Goal: Information Seeking & Learning: Learn about a topic

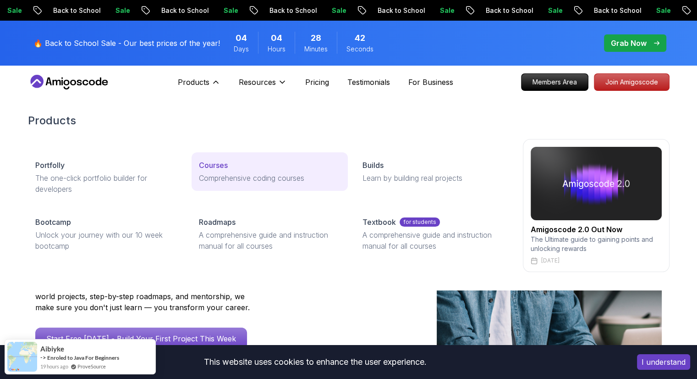
click at [216, 166] on p "Courses" at bounding box center [213, 165] width 29 height 11
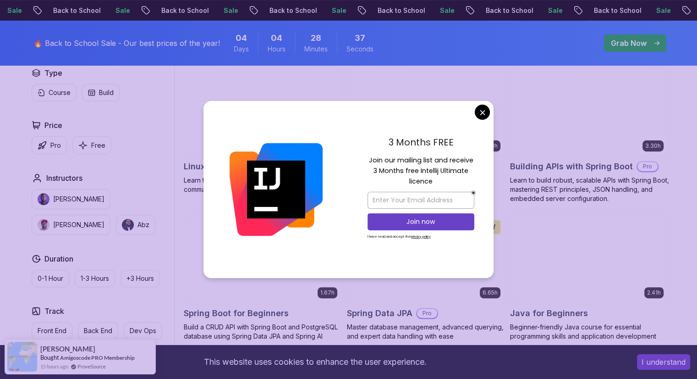
scroll to position [290, 0]
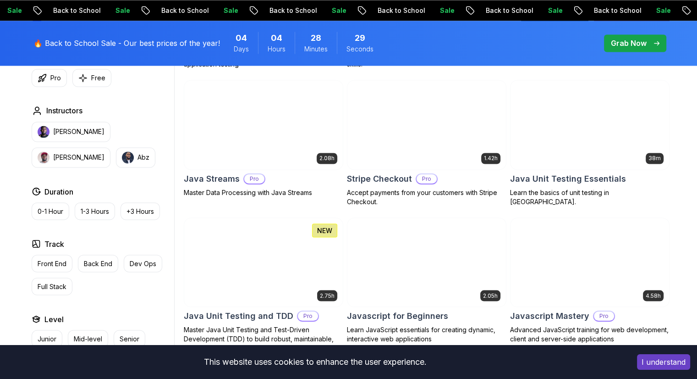
scroll to position [1599, 0]
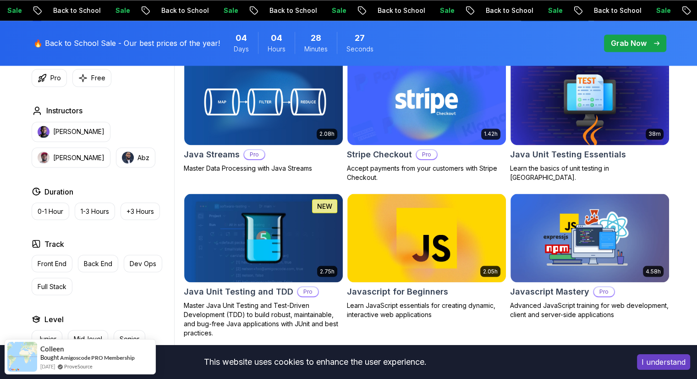
click at [660, 354] on button "I understand" at bounding box center [663, 362] width 53 height 16
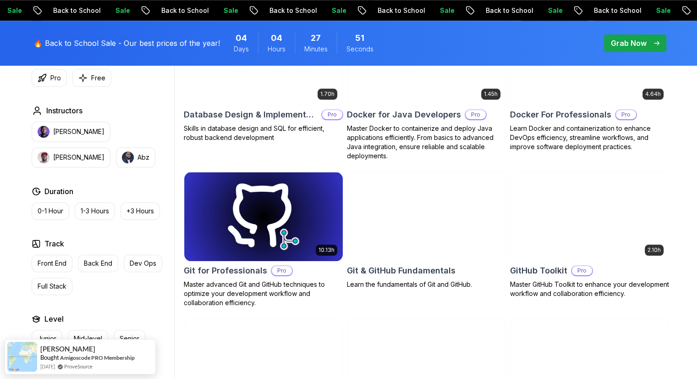
scroll to position [904, 0]
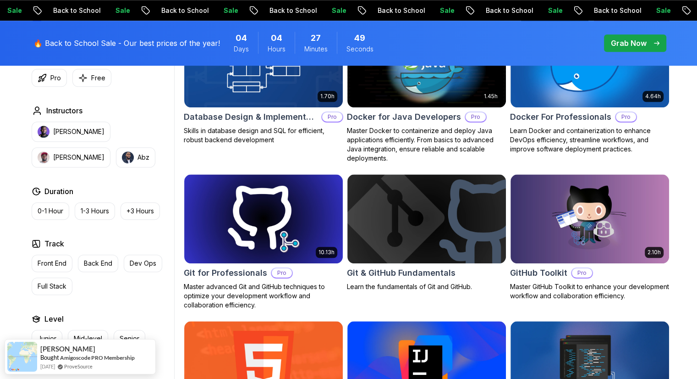
click at [639, 35] on span "pre-order" at bounding box center [635, 42] width 62 height 17
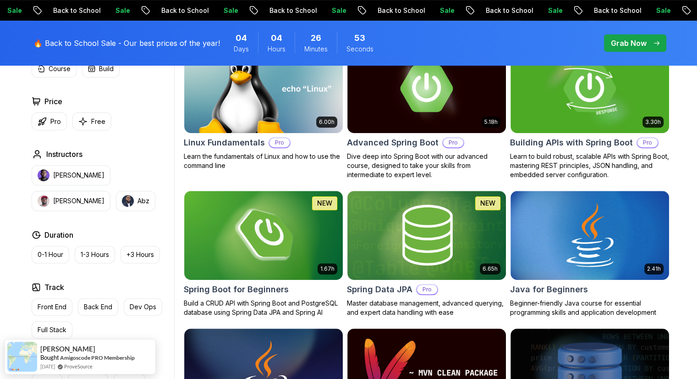
scroll to position [312, 0]
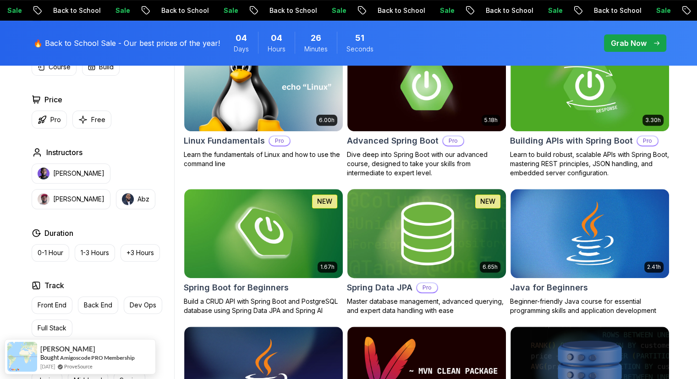
click at [380, 284] on h2 "Spring Data JPA" at bounding box center [380, 287] width 66 height 13
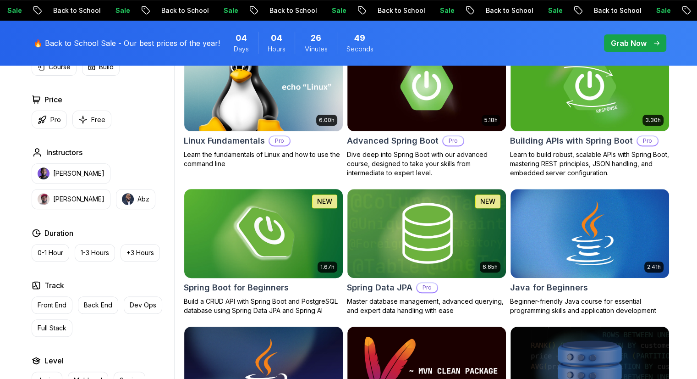
click at [268, 291] on h2 "Spring Boot for Beginners" at bounding box center [236, 287] width 105 height 13
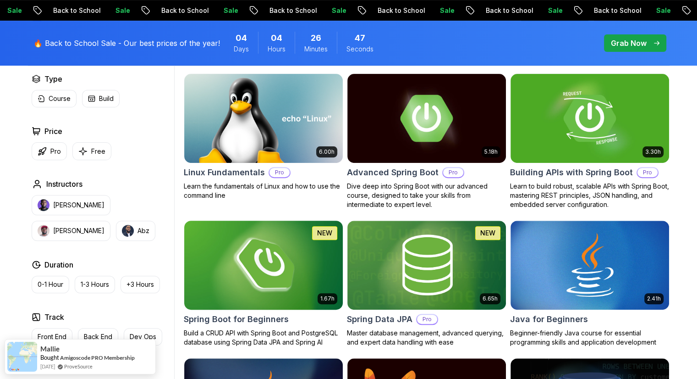
scroll to position [280, 0]
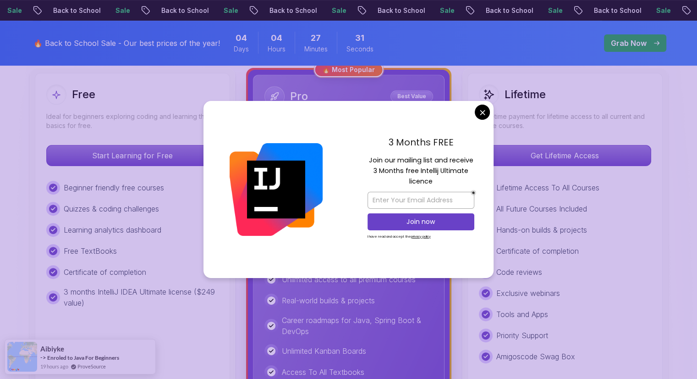
scroll to position [256, 0]
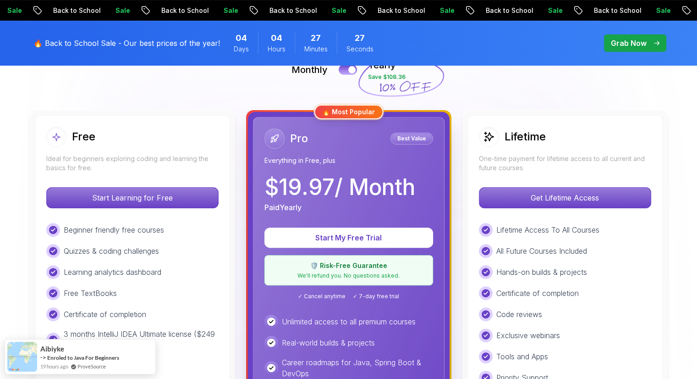
scroll to position [191, 0]
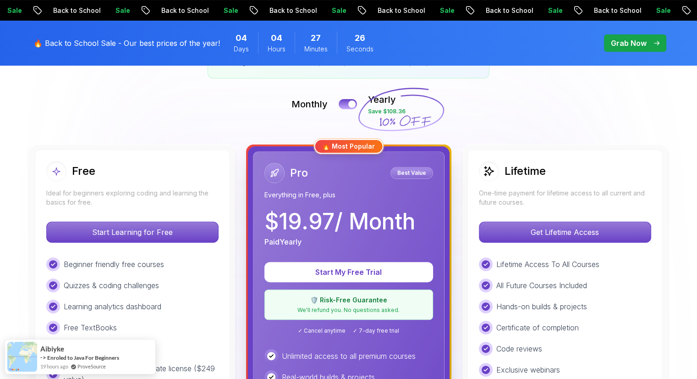
click at [539, 208] on div "Lifetime One-time payment for lifetime access to all current and future courses…" at bounding box center [565, 361] width 195 height 425
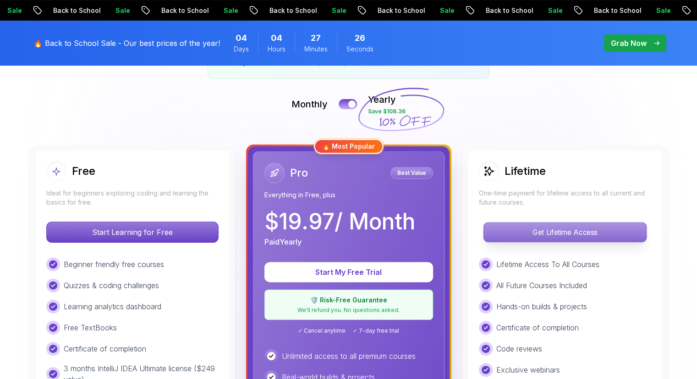
click at [545, 228] on p "Get Lifetime Access" at bounding box center [565, 231] width 163 height 19
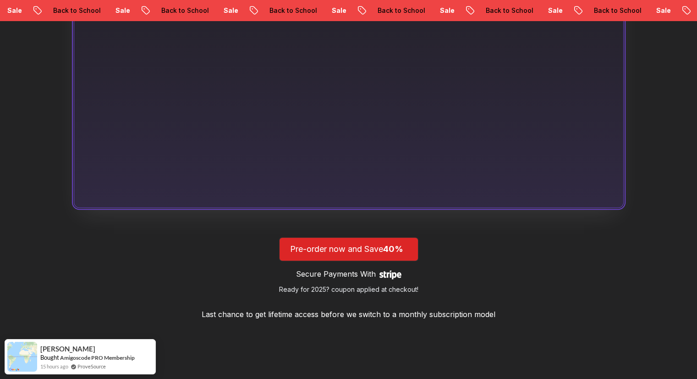
scroll to position [719, 0]
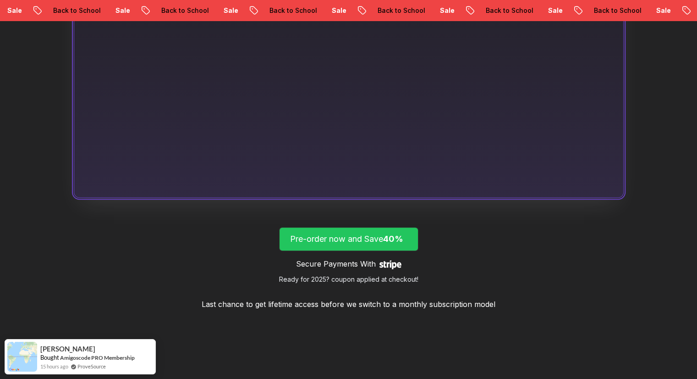
click at [387, 234] on span "40%" at bounding box center [393, 239] width 20 height 10
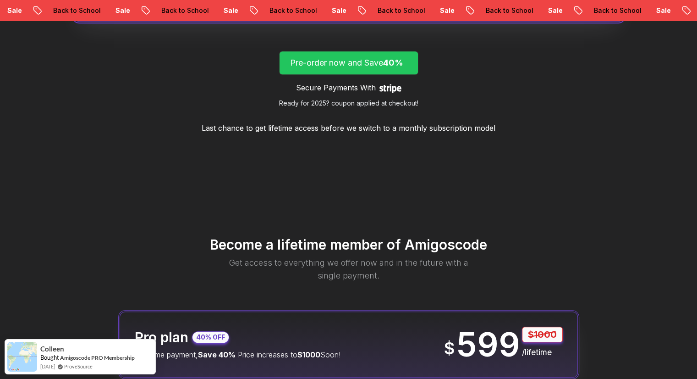
scroll to position [895, 0]
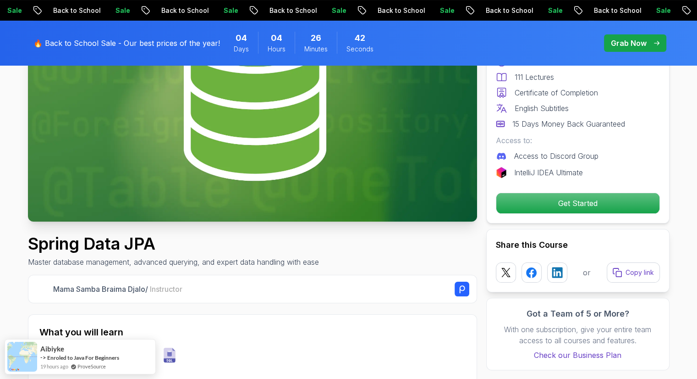
scroll to position [139, 0]
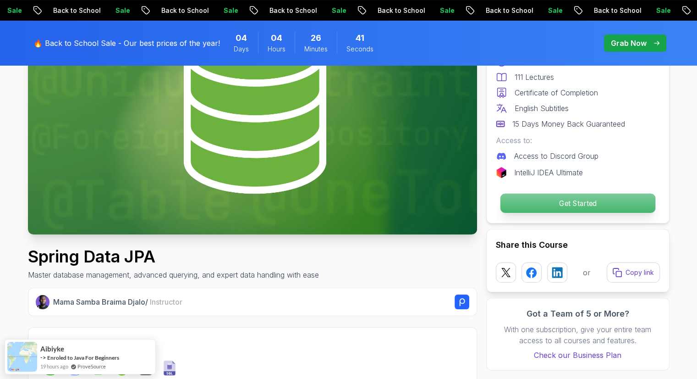
click at [533, 199] on p "Get Started" at bounding box center [577, 202] width 155 height 19
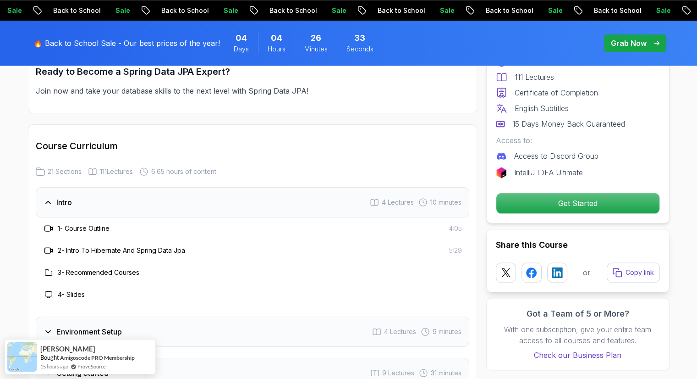
scroll to position [1060, 0]
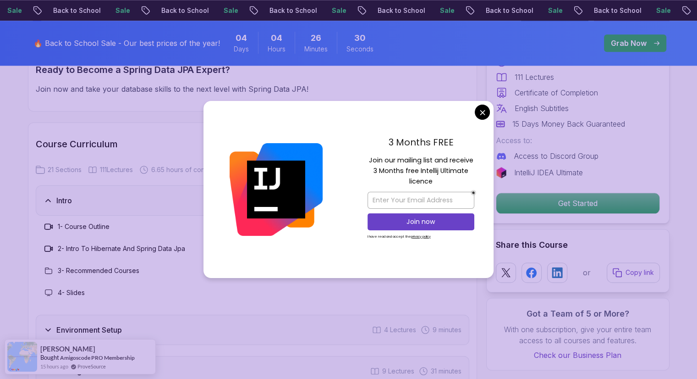
click at [490, 109] on div "3 Months FREE Join our mailing list and receive 3 Months free Intellij Ultimate…" at bounding box center [420, 189] width 145 height 177
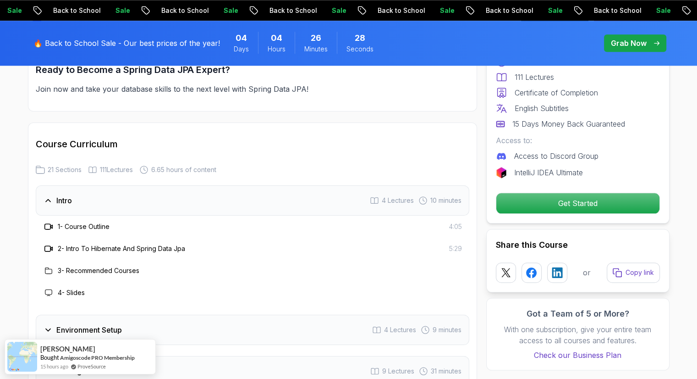
click at [176, 314] on div "Environment Setup 4 Lectures 9 minutes" at bounding box center [253, 329] width 434 height 30
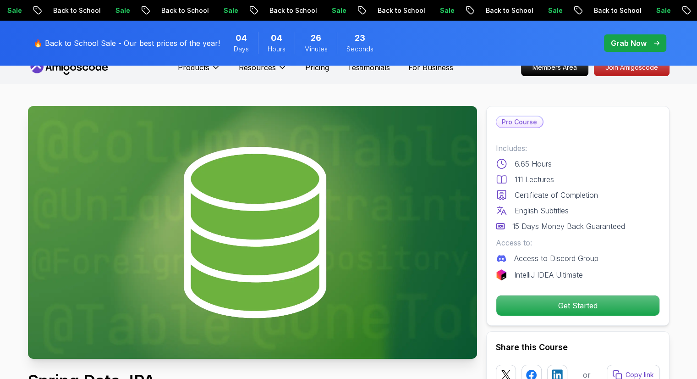
scroll to position [0, 0]
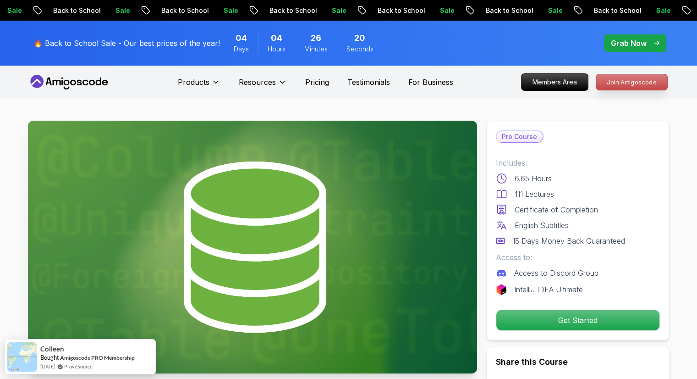
click at [633, 89] on p "Join Amigoscode" at bounding box center [631, 82] width 71 height 16
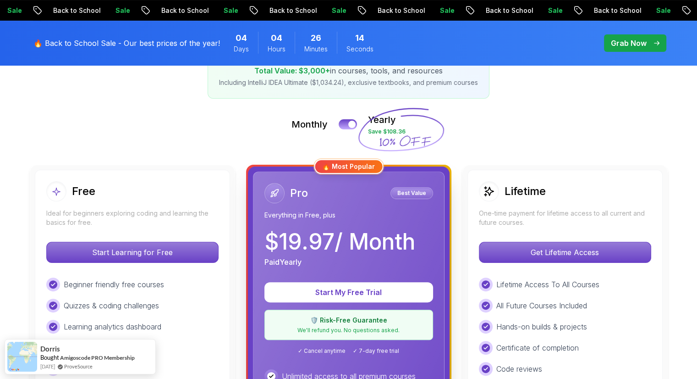
scroll to position [182, 0]
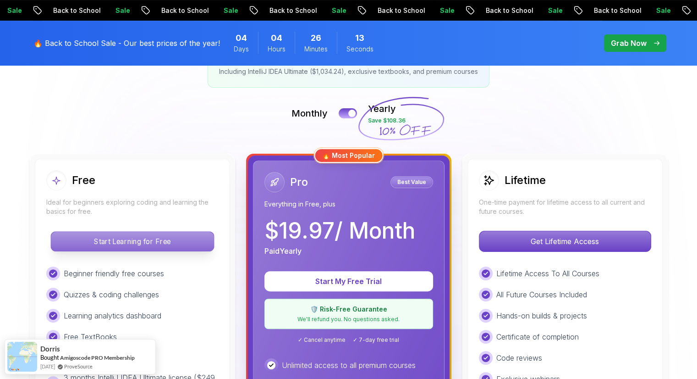
click at [192, 241] on p "Start Learning for Free" at bounding box center [132, 241] width 163 height 19
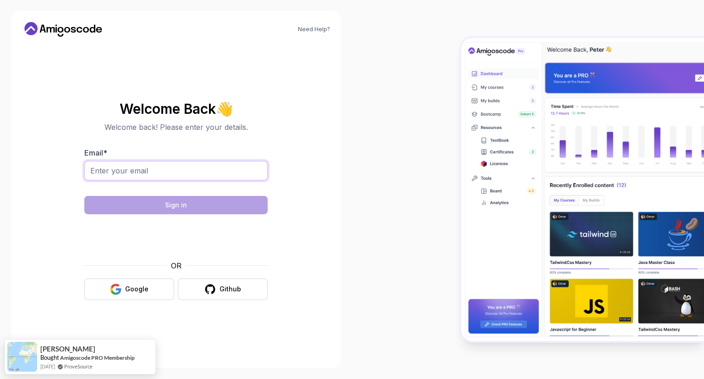
click at [189, 163] on input "Email *" at bounding box center [175, 170] width 183 height 19
type input "iammurari89@gmail.com"
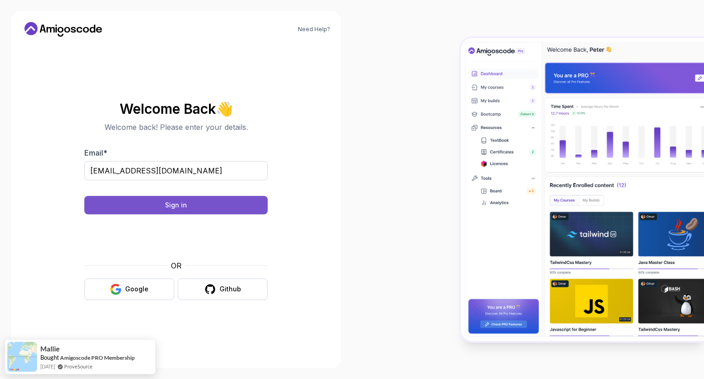
click at [218, 210] on button "Sign in" at bounding box center [175, 205] width 183 height 18
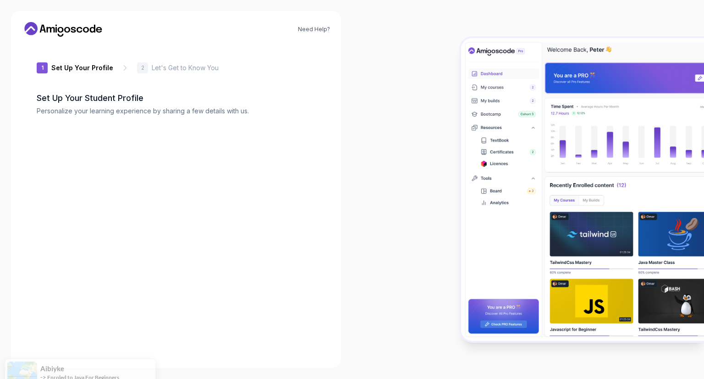
type input "calmowlbc399"
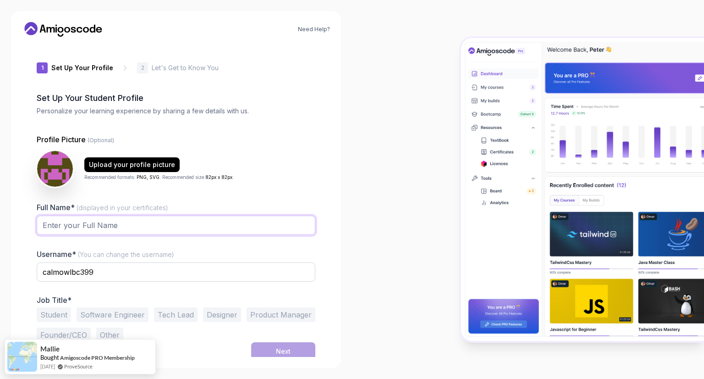
click at [265, 221] on input "Full Name* (displayed in your certificates)" at bounding box center [176, 224] width 279 height 19
type input "[PERSON_NAME]"
type input "o"
type input "noname2403"
type input "Srimaan [PERSON_NAME]"
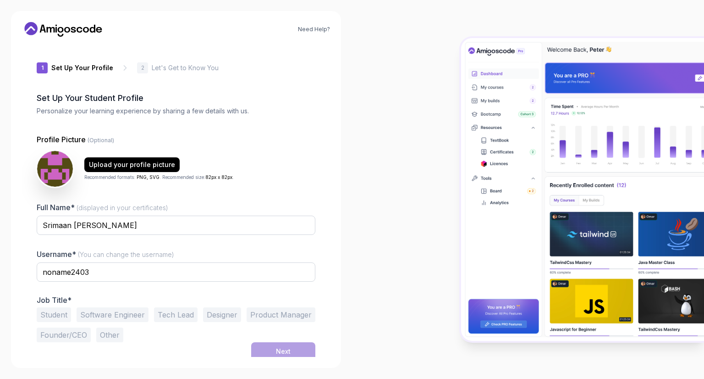
click at [77, 307] on button "Software Engineer" at bounding box center [113, 314] width 72 height 15
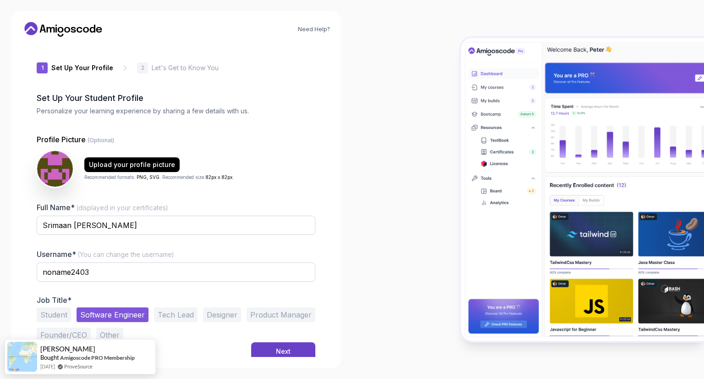
scroll to position [4, 0]
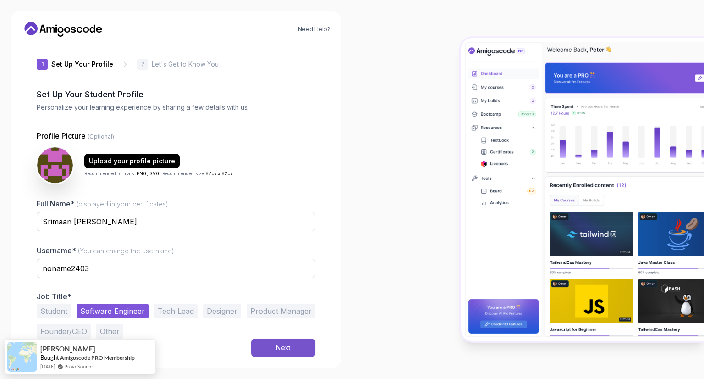
click at [282, 349] on div "Next" at bounding box center [283, 347] width 15 height 9
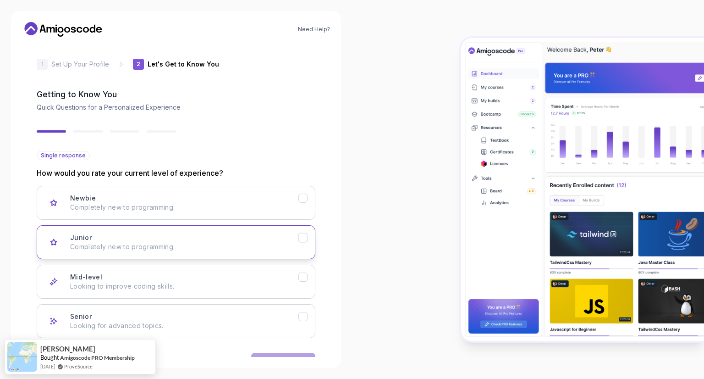
click at [230, 232] on button "Junior Completely new to programming." at bounding box center [176, 242] width 279 height 34
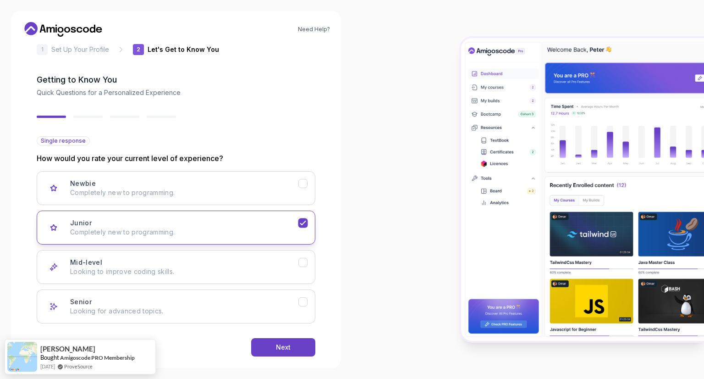
scroll to position [18, 0]
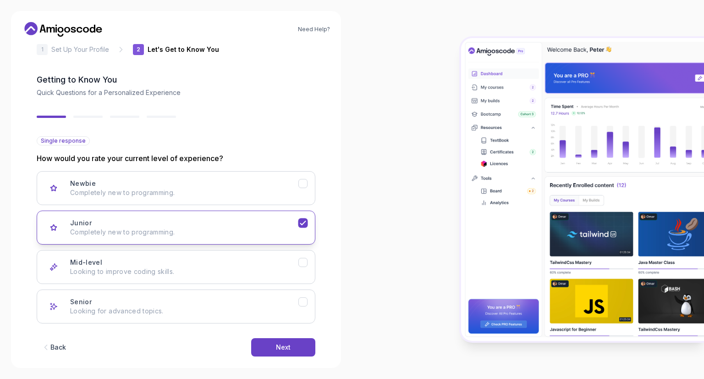
click at [230, 232] on p "Completely new to programming." at bounding box center [184, 231] width 228 height 9
click at [212, 262] on div "Mid-level Looking to improve coding skills." at bounding box center [184, 267] width 228 height 18
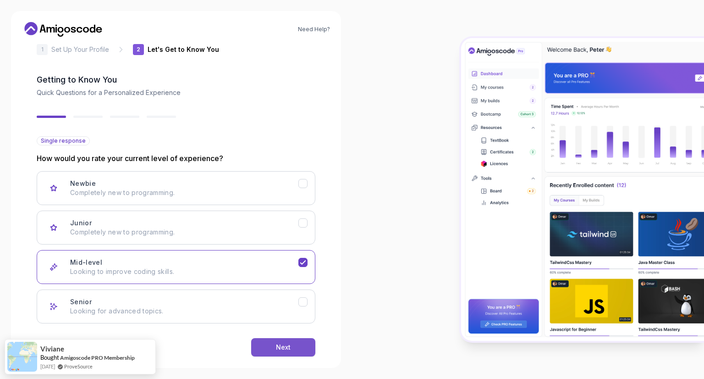
click at [271, 343] on button "Next" at bounding box center [283, 347] width 64 height 18
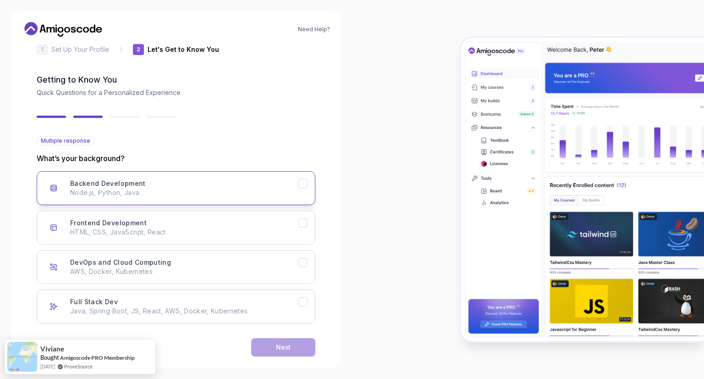
click at [281, 183] on div "Backend Development Node.js, Python, Java" at bounding box center [184, 188] width 228 height 18
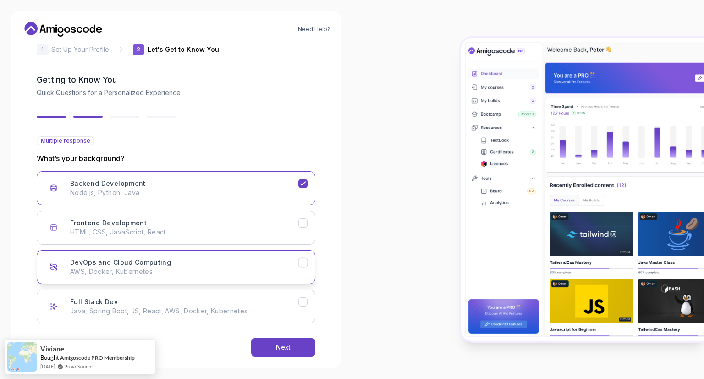
click at [229, 272] on p "AWS, Docker, Kubernetes" at bounding box center [184, 271] width 228 height 9
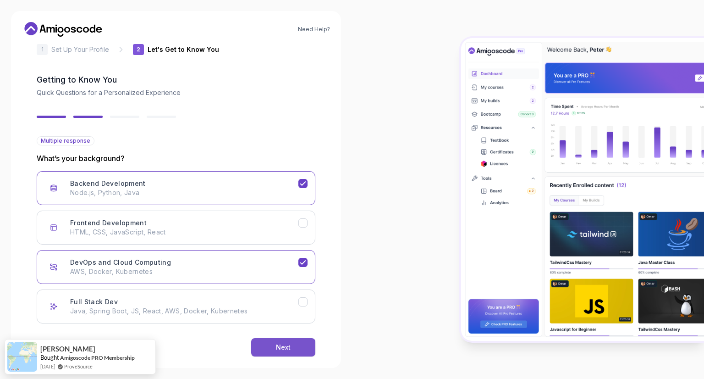
click at [282, 345] on div "Next" at bounding box center [283, 346] width 15 height 9
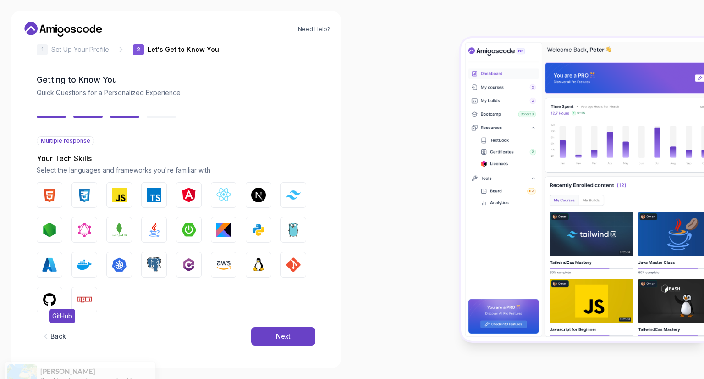
click at [46, 295] on img "button" at bounding box center [49, 299] width 15 height 15
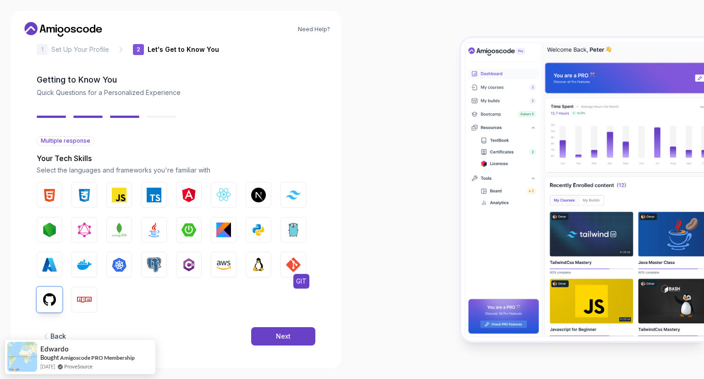
click at [295, 262] on img "button" at bounding box center [293, 264] width 15 height 15
click at [270, 267] on button "Linux" at bounding box center [259, 265] width 26 height 26
click at [226, 265] on img "button" at bounding box center [223, 264] width 15 height 15
click at [116, 267] on img "button" at bounding box center [119, 264] width 15 height 15
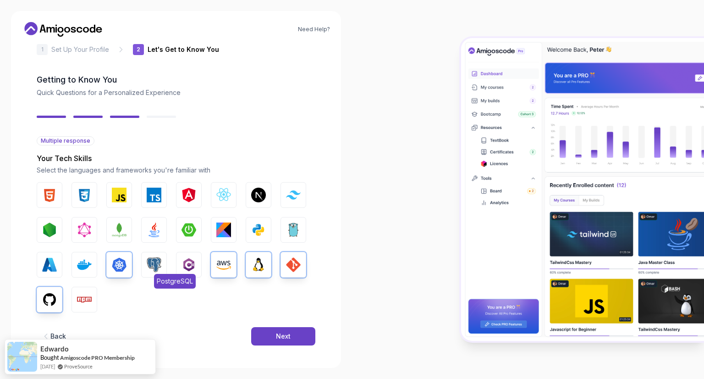
click at [152, 267] on img "button" at bounding box center [154, 264] width 15 height 15
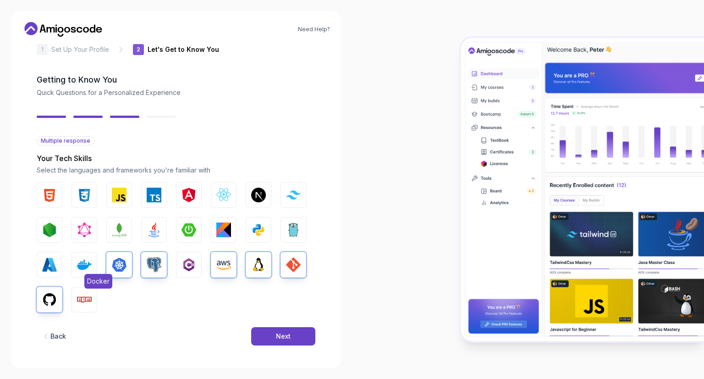
click at [81, 268] on img "button" at bounding box center [84, 264] width 15 height 15
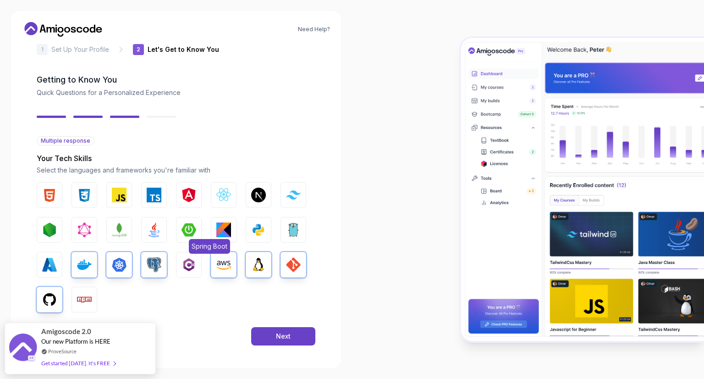
click at [183, 230] on img "button" at bounding box center [189, 229] width 15 height 15
click at [151, 231] on img "button" at bounding box center [154, 229] width 15 height 15
click at [43, 261] on img "button" at bounding box center [49, 264] width 15 height 15
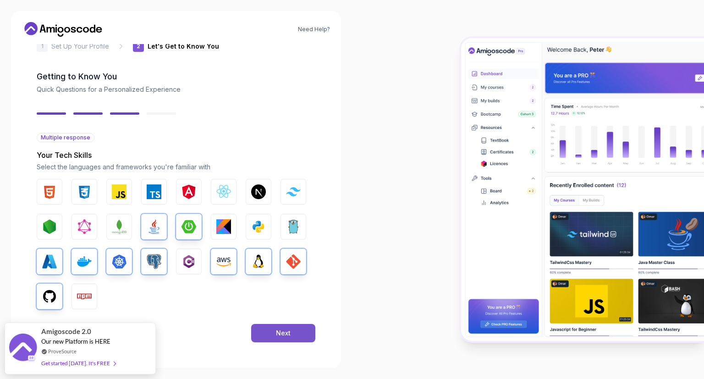
click at [273, 336] on button "Next" at bounding box center [283, 333] width 64 height 18
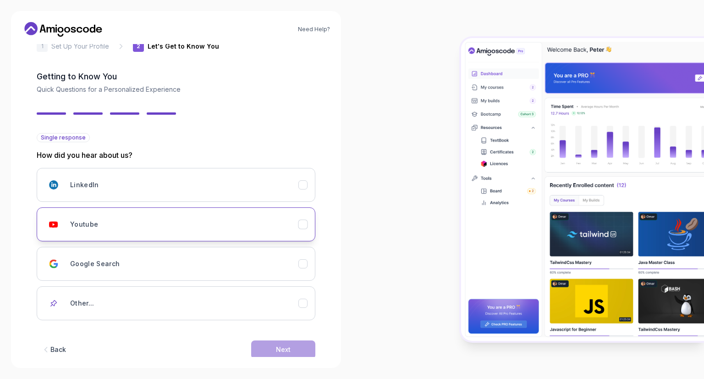
scroll to position [37, 0]
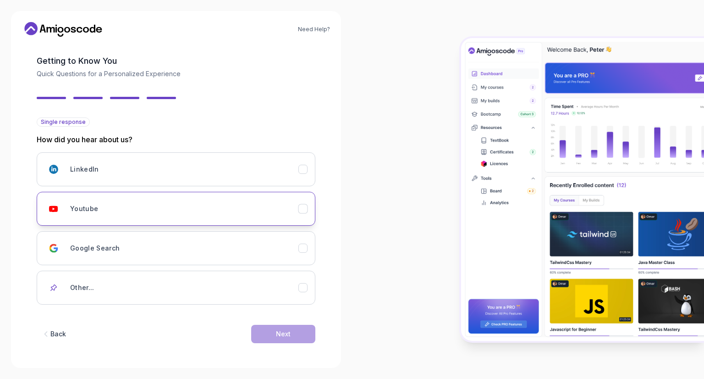
click at [211, 215] on div "Youtube" at bounding box center [184, 208] width 228 height 18
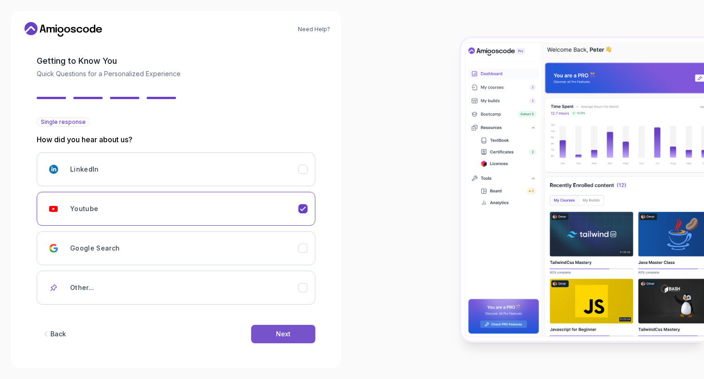
click at [273, 331] on button "Next" at bounding box center [283, 334] width 64 height 18
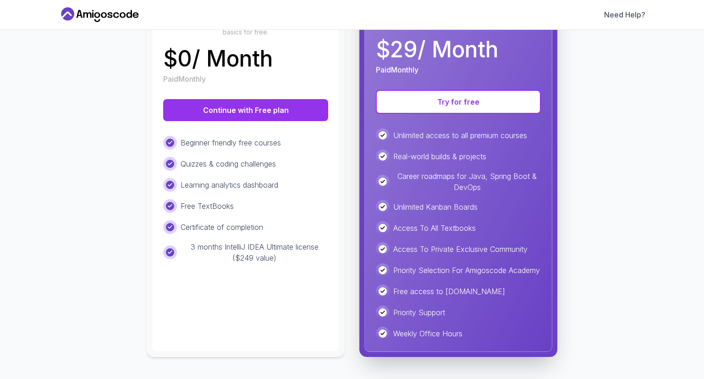
scroll to position [0, 0]
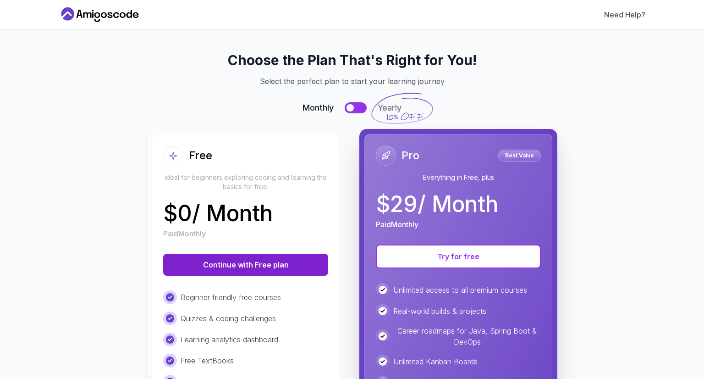
click at [275, 259] on button "Continue with Free plan" at bounding box center [245, 265] width 165 height 22
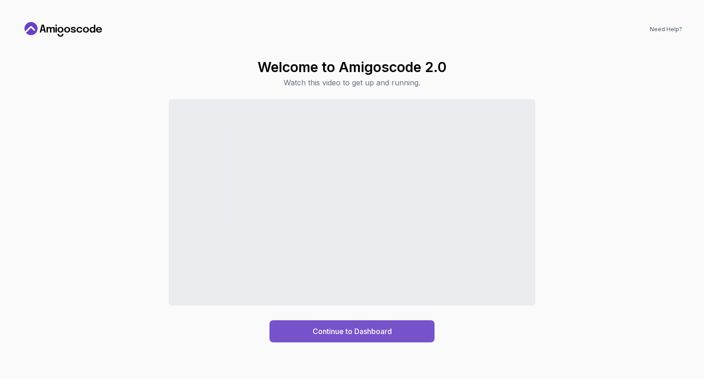
click at [403, 327] on button "Continue to Dashboard" at bounding box center [352, 331] width 165 height 22
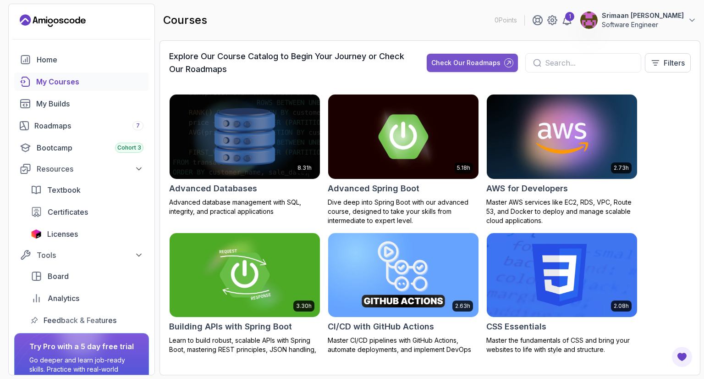
click at [471, 62] on div "Check Our Roadmaps" at bounding box center [465, 62] width 69 height 9
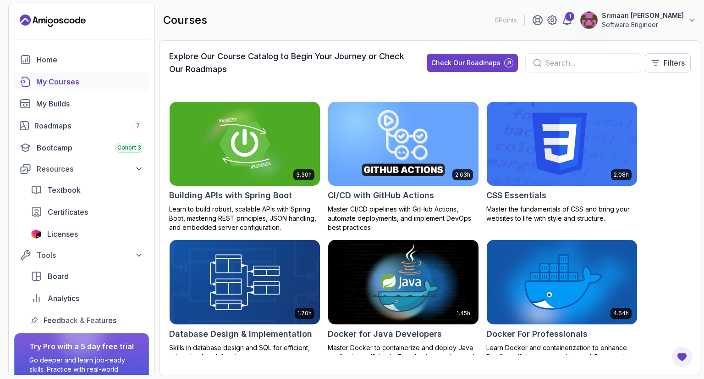
scroll to position [135, 0]
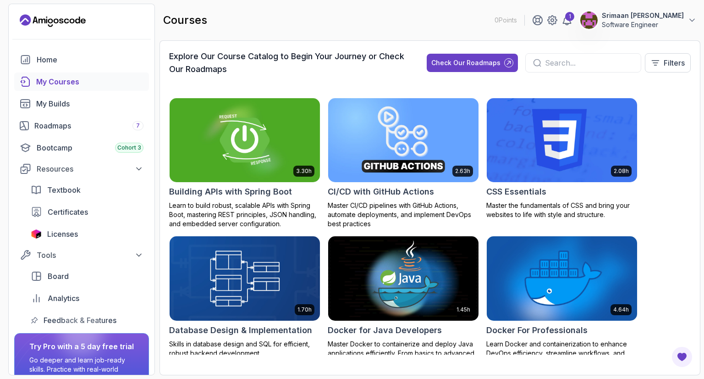
click at [563, 68] on div at bounding box center [583, 62] width 116 height 19
click at [566, 66] on input "text" at bounding box center [589, 62] width 88 height 11
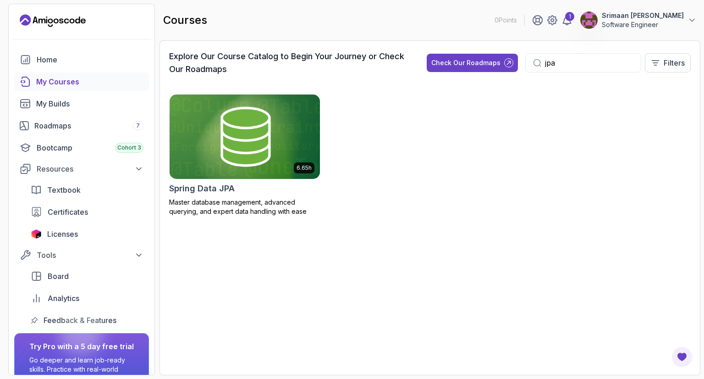
type input "jpa"
click at [249, 171] on img at bounding box center [245, 136] width 158 height 88
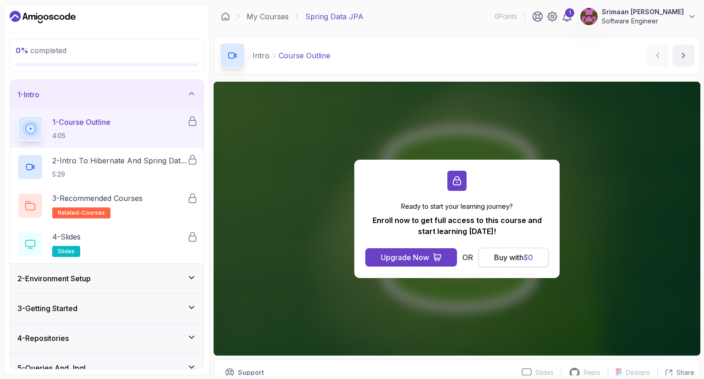
click at [517, 258] on div "Buy with $ 0" at bounding box center [513, 257] width 39 height 11
click at [522, 259] on div "Buy with $ 0" at bounding box center [513, 257] width 39 height 11
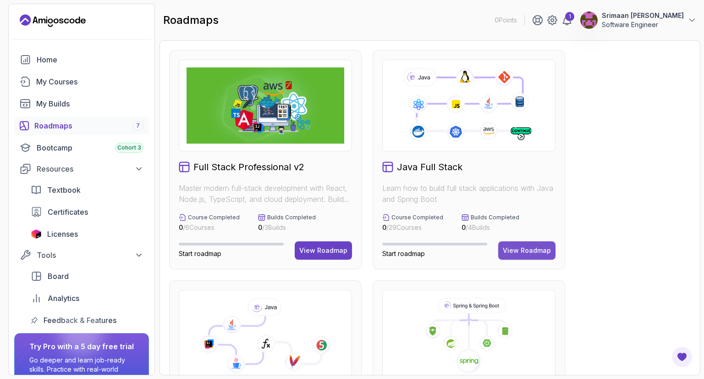
click at [518, 242] on button "View Roadmap" at bounding box center [526, 250] width 57 height 18
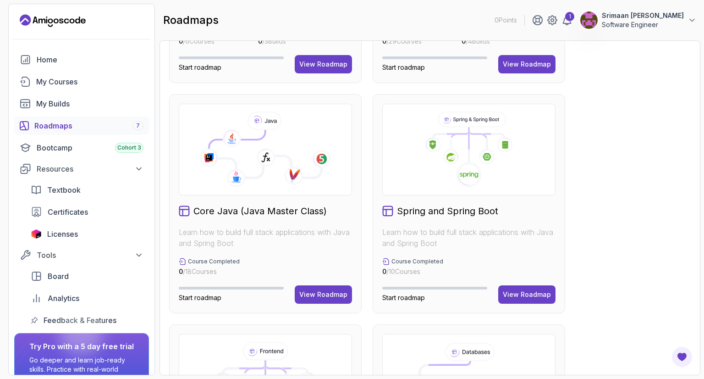
scroll to position [187, 0]
click at [324, 289] on div "View Roadmap" at bounding box center [323, 293] width 48 height 9
click at [515, 296] on div "View Roadmap" at bounding box center [527, 293] width 48 height 9
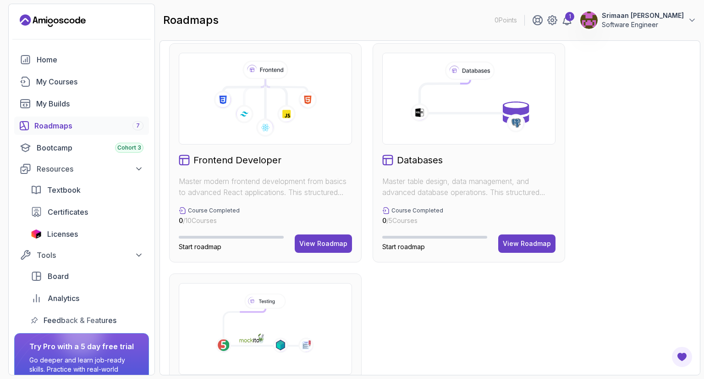
scroll to position [468, 0]
click at [541, 249] on button "View Roadmap" at bounding box center [526, 243] width 57 height 18
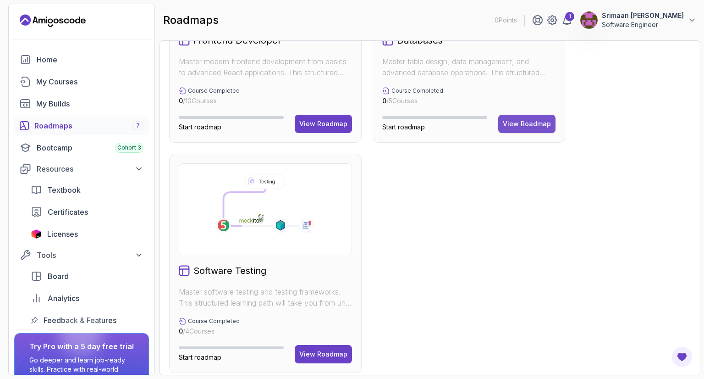
scroll to position [593, 0]
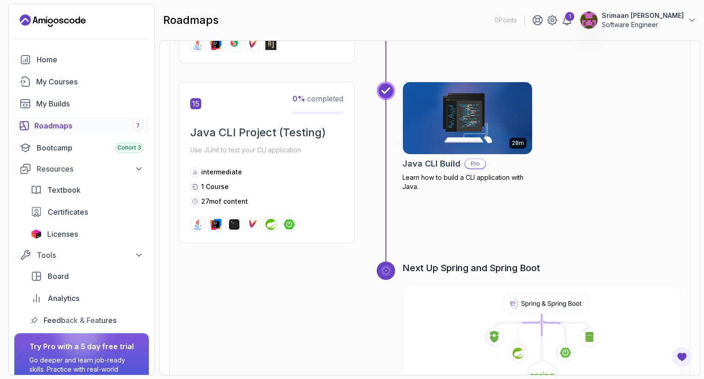
scroll to position [2902, 0]
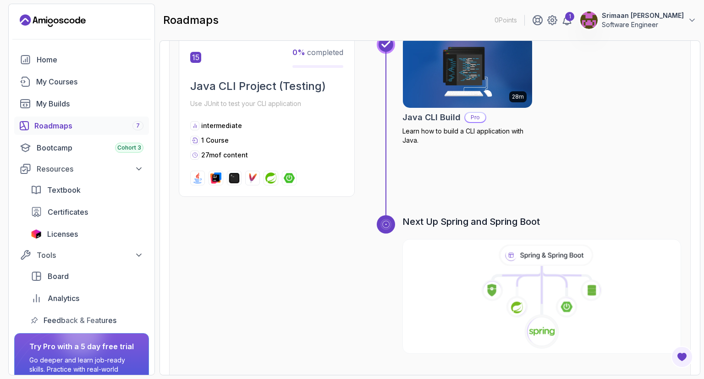
click at [537, 276] on icon at bounding box center [542, 296] width 276 height 105
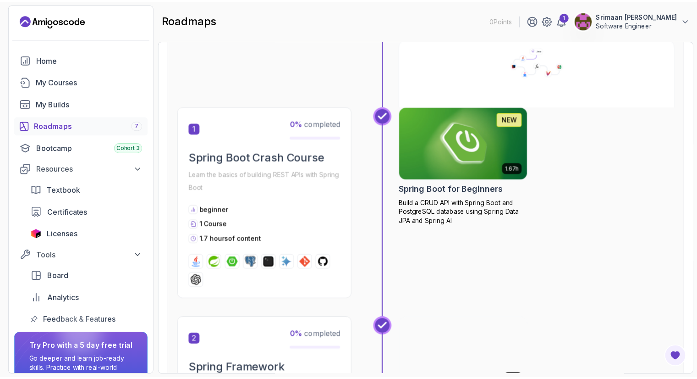
scroll to position [150, 0]
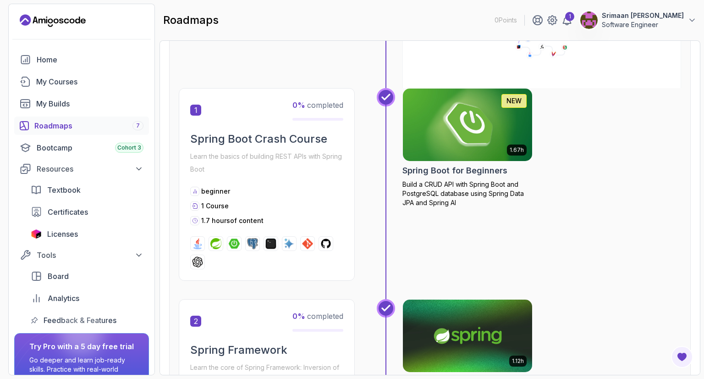
click at [497, 138] on img at bounding box center [468, 125] width 136 height 76
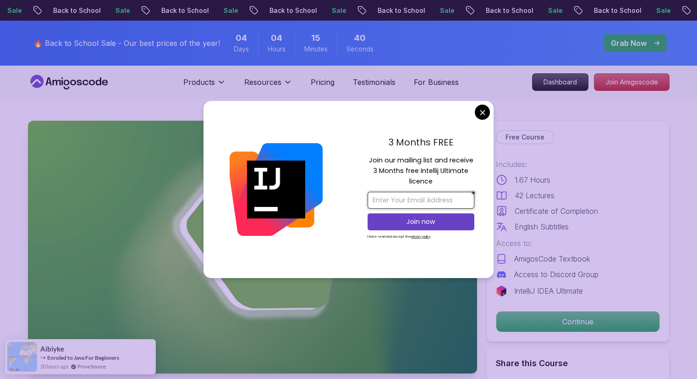
click at [435, 200] on input "email" at bounding box center [421, 200] width 107 height 17
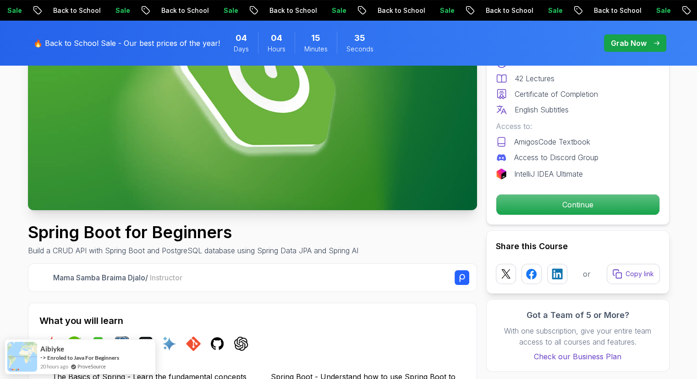
scroll to position [174, 0]
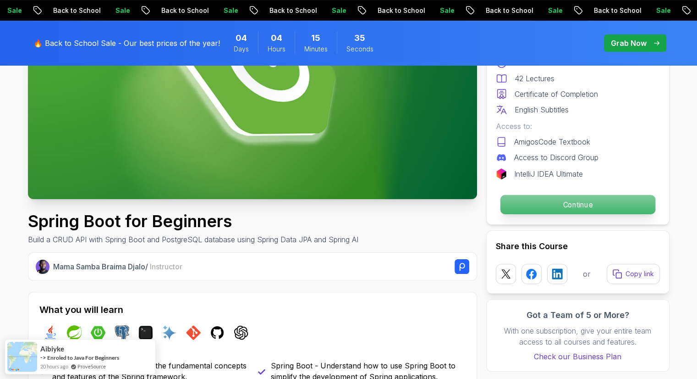
click at [529, 204] on p "Continue" at bounding box center [577, 204] width 155 height 19
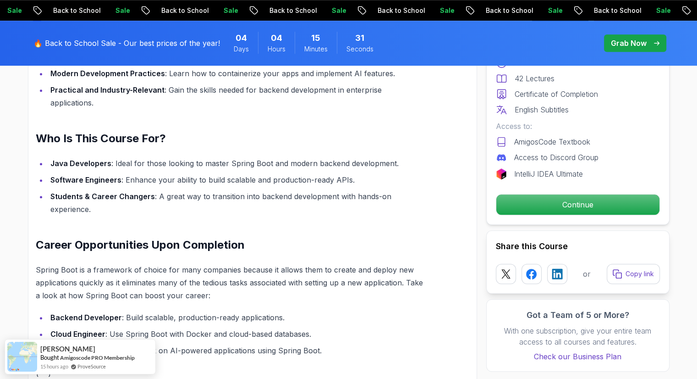
scroll to position [830, 0]
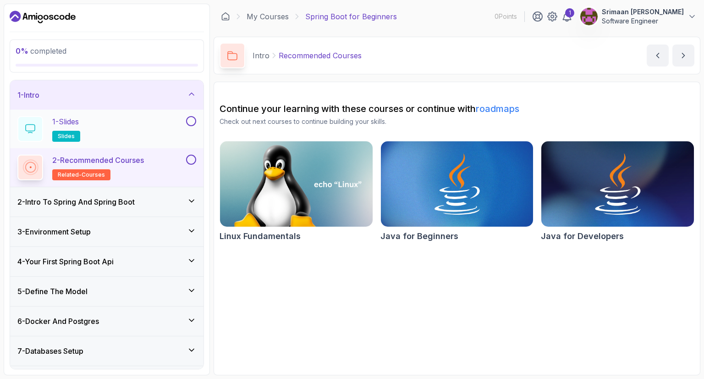
click at [128, 131] on div "1 - Slides slides" at bounding box center [100, 129] width 167 height 26
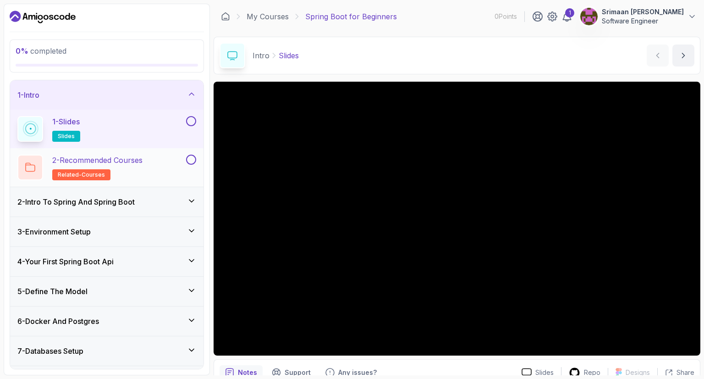
click at [141, 171] on h2 "2 - Recommended Courses related-courses" at bounding box center [97, 167] width 90 height 26
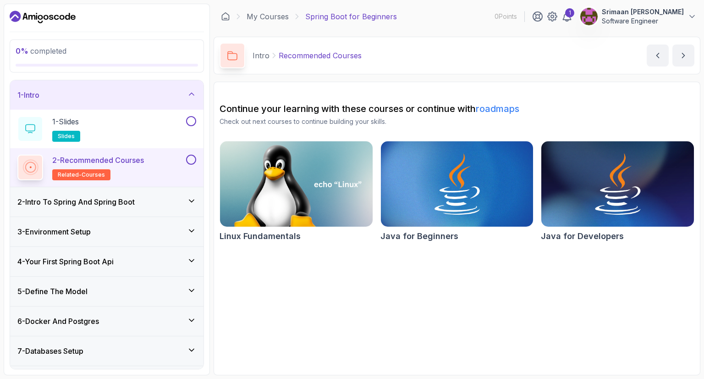
click at [133, 206] on h3 "2 - Intro To Spring And Spring Boot" at bounding box center [75, 201] width 117 height 11
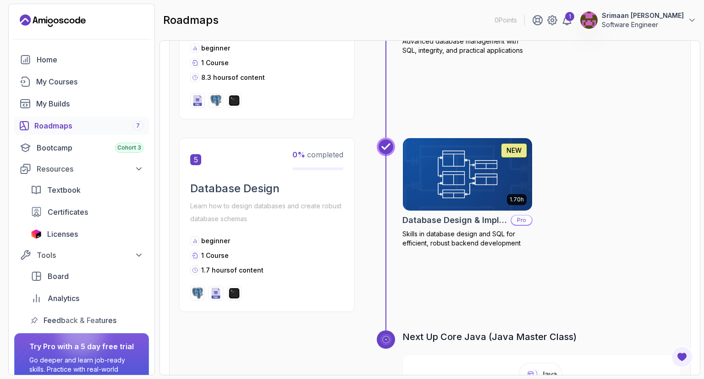
scroll to position [1058, 0]
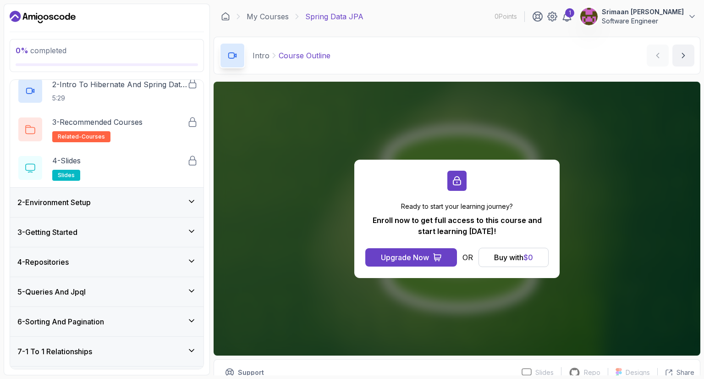
click at [150, 208] on div "2 - Environment Setup" at bounding box center [106, 202] width 193 height 29
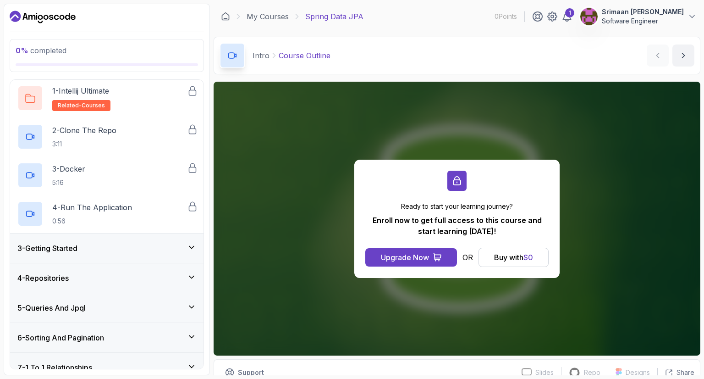
scroll to position [62, 0]
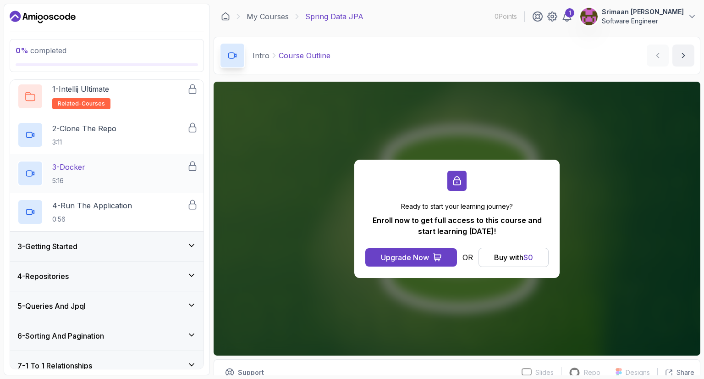
click at [122, 168] on div "3 - Docker 5:16" at bounding box center [102, 173] width 170 height 26
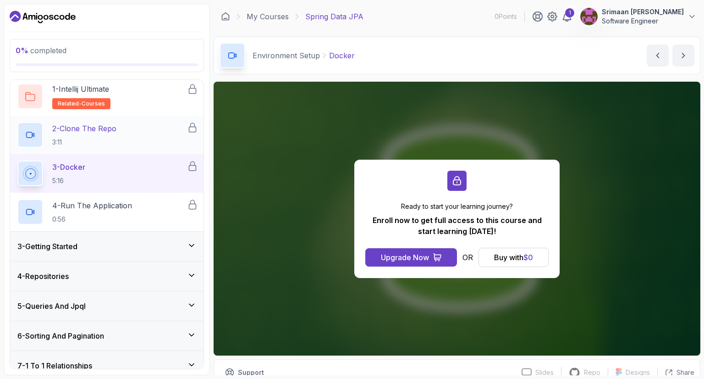
click at [115, 147] on div "2 - Clone The Repo 3:11" at bounding box center [102, 135] width 170 height 26
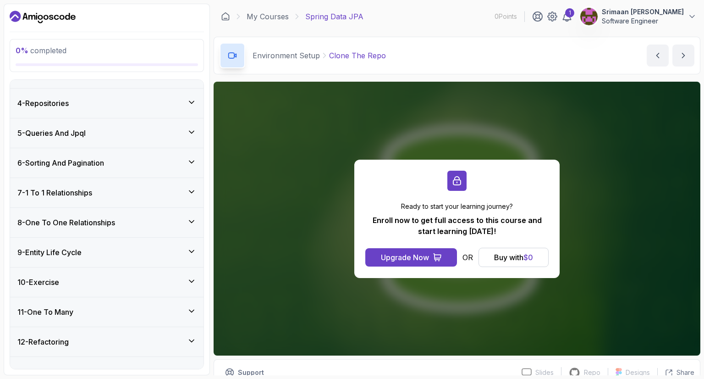
scroll to position [236, 0]
